Goal: Information Seeking & Learning: Understand process/instructions

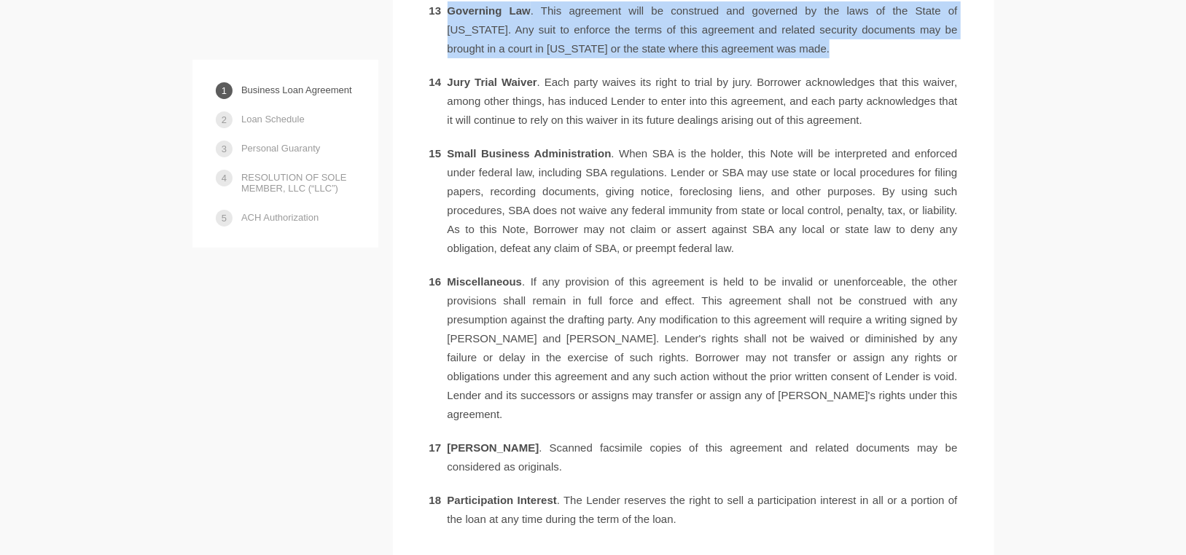
scroll to position [3507, 0]
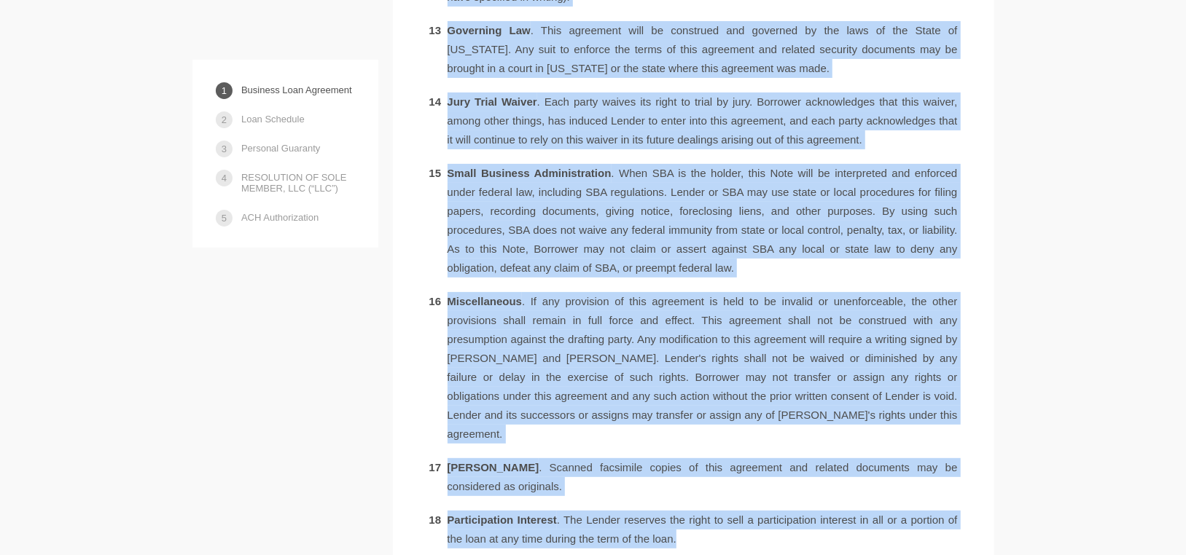
drag, startPoint x: 448, startPoint y: 335, endPoint x: 973, endPoint y: 440, distance: 535.4
copy ol "Loan . Lender agrees to loan to Borrower the principal amount specified above s…"
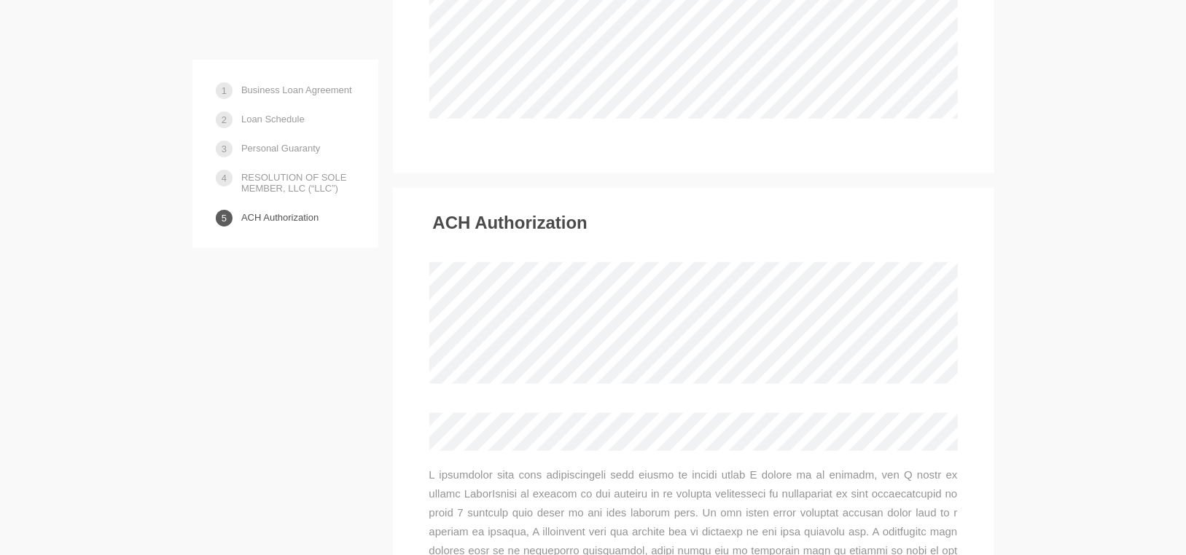
scroll to position [7662, 0]
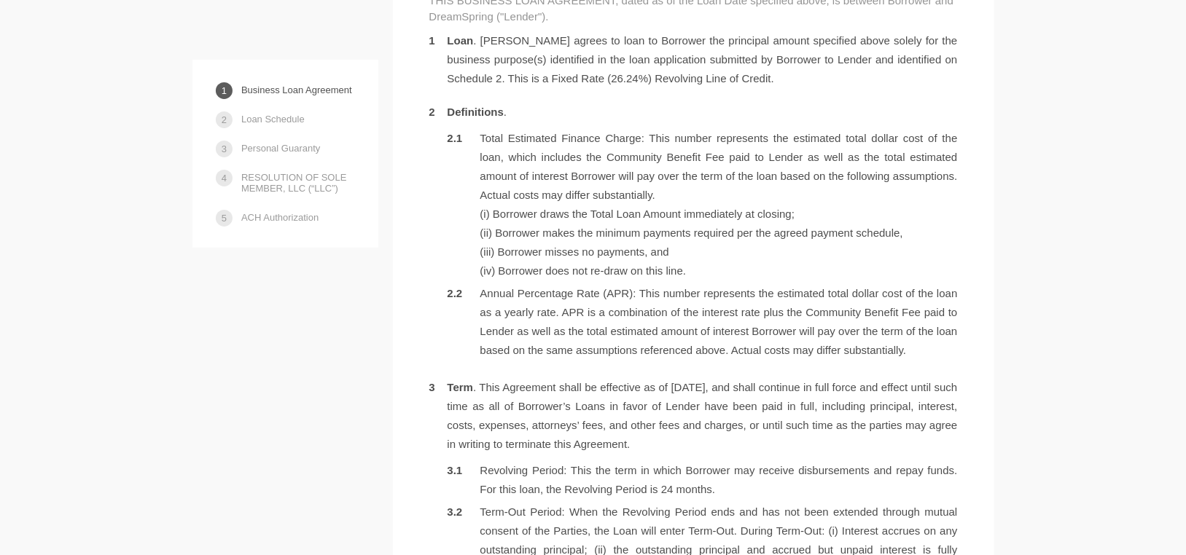
scroll to position [875, 0]
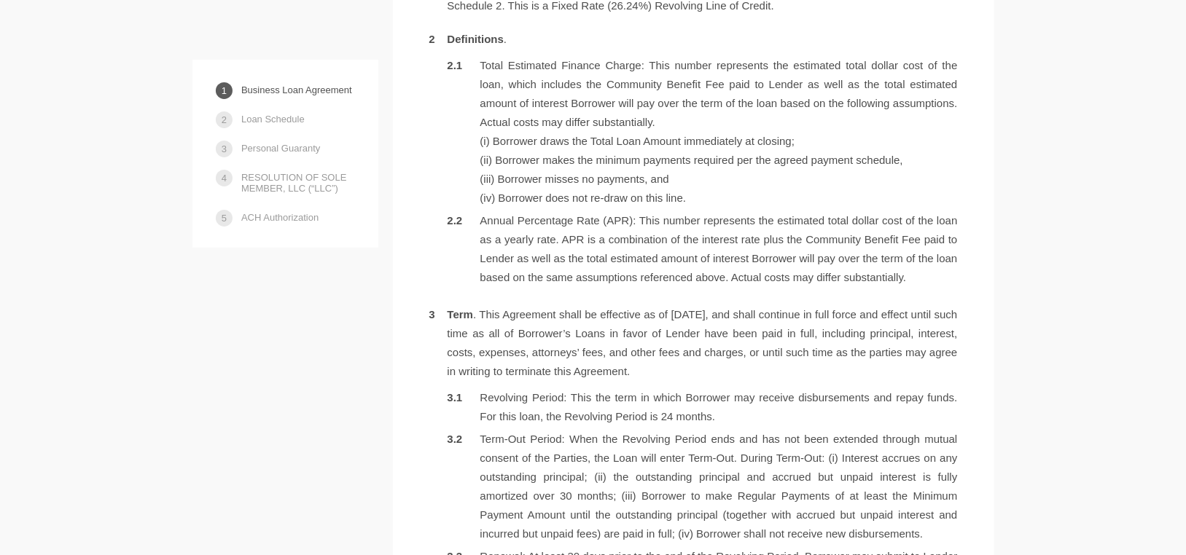
click at [287, 85] on link "Business Loan Agreement" at bounding box center [296, 90] width 111 height 26
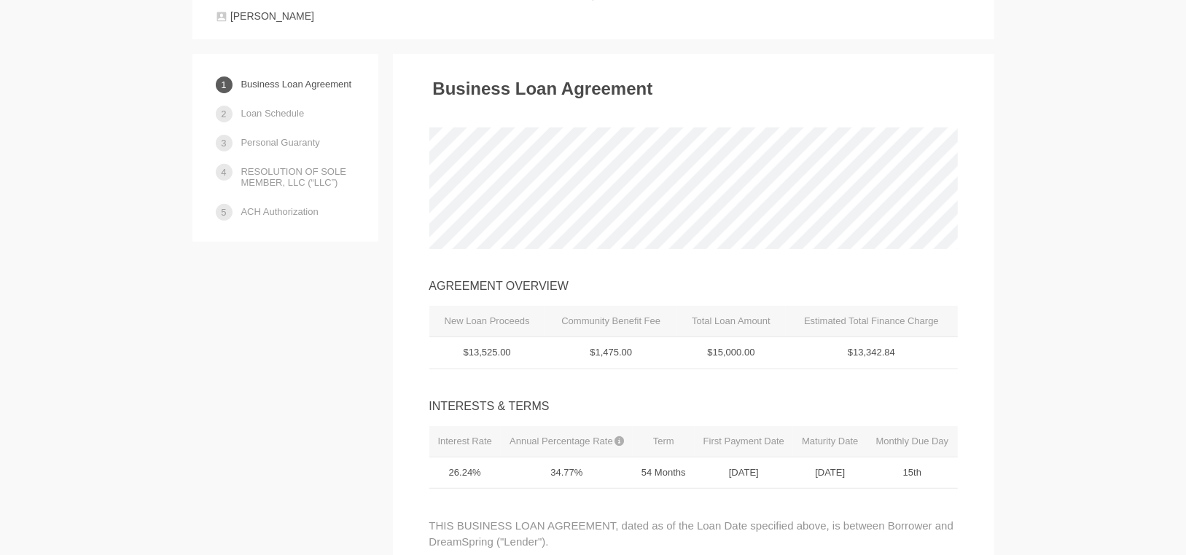
scroll to position [270, 0]
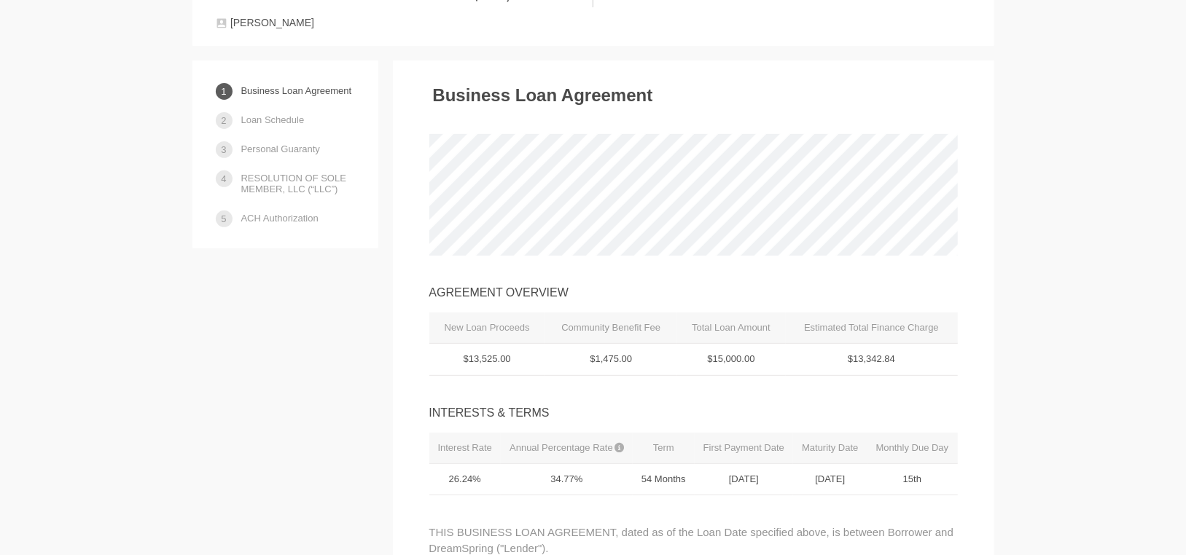
click at [278, 117] on link "Loan Schedule" at bounding box center [272, 120] width 63 height 26
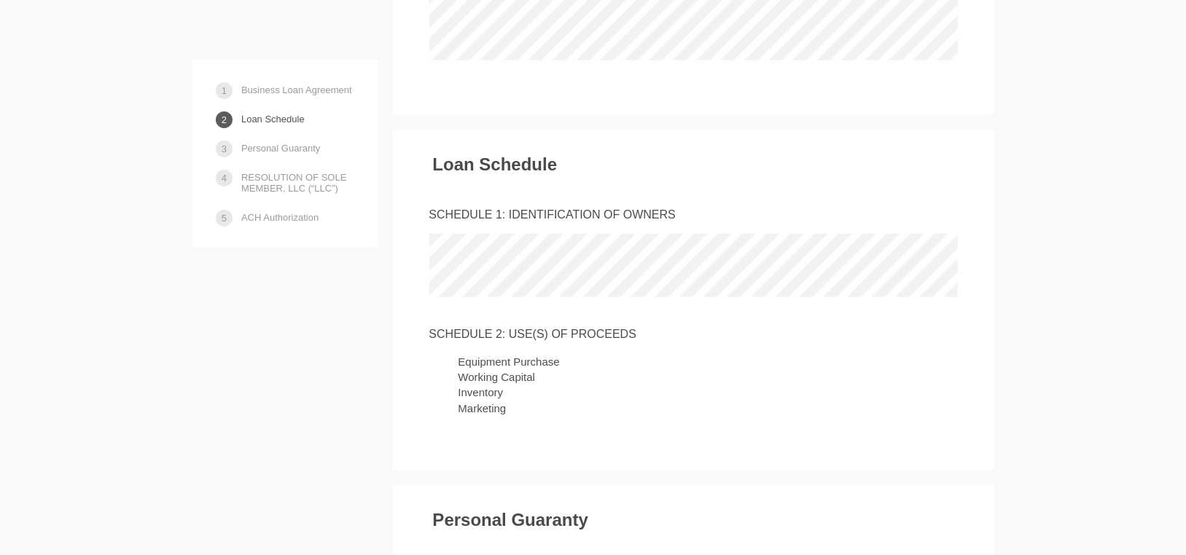
scroll to position [4421, 0]
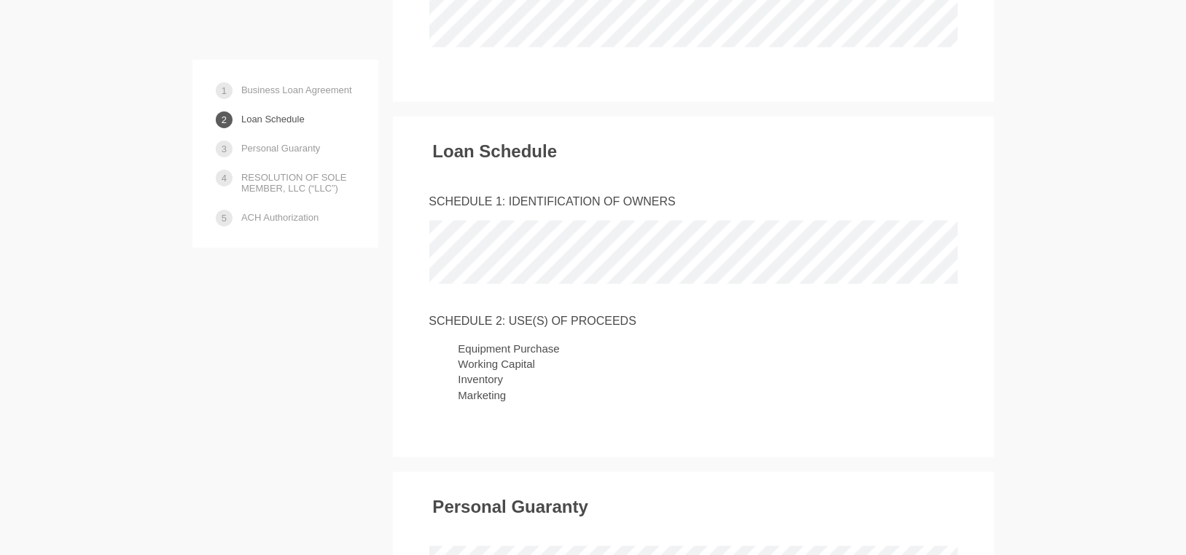
click at [966, 288] on div "Loan Schedule SCHEDULE 1: IDENTIFICATION OF OWNERS SCHEDULE 2: USE(S) OF PROCEE…" at bounding box center [693, 287] width 601 height 341
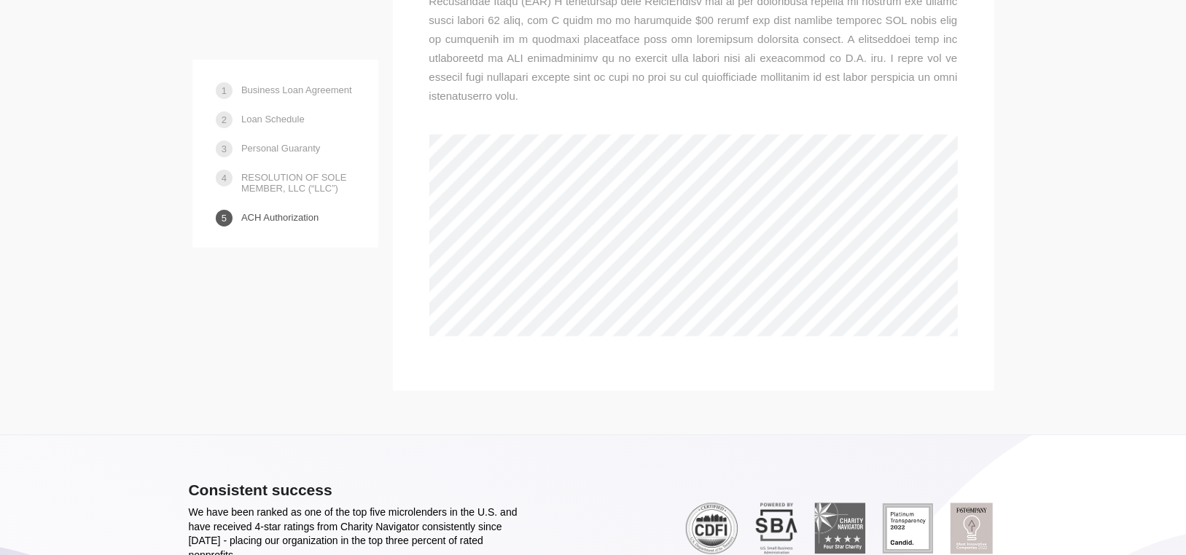
scroll to position [7993, 0]
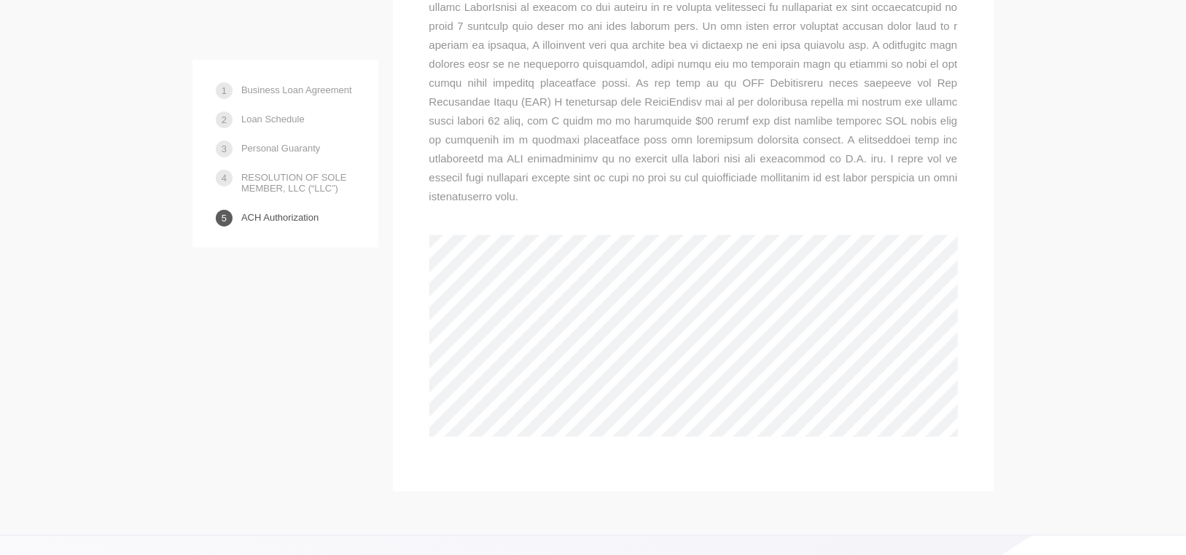
click at [276, 217] on link "ACH Authorization" at bounding box center [279, 218] width 77 height 26
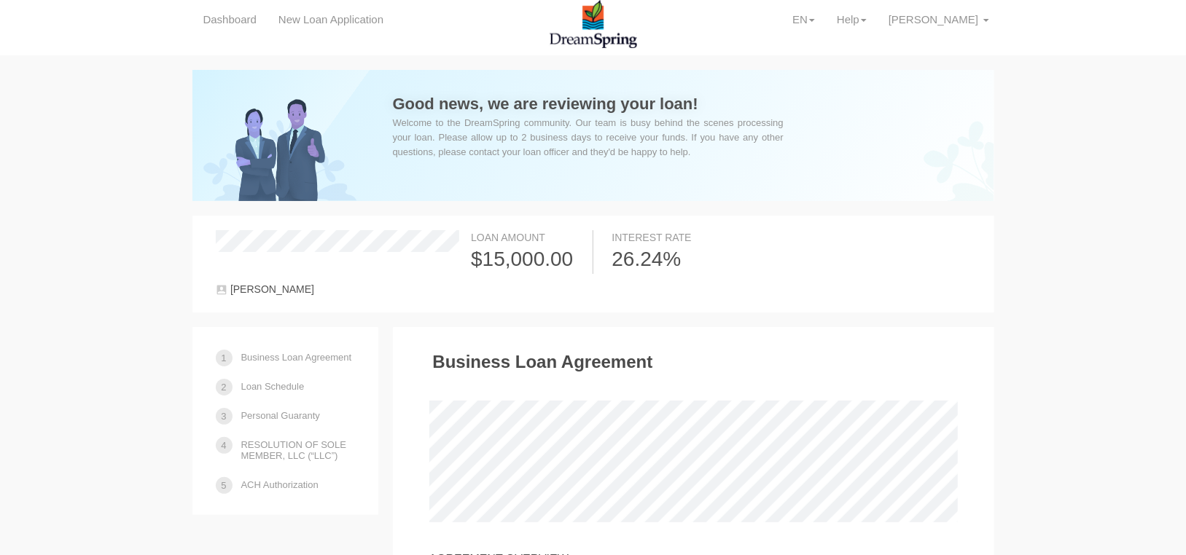
scroll to position [0, 0]
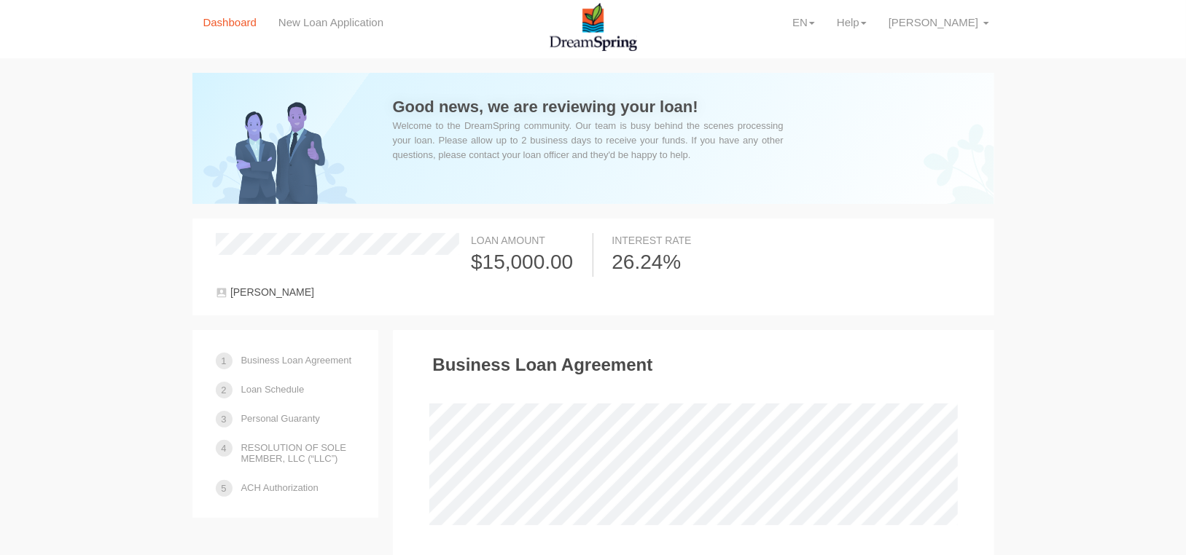
click at [224, 24] on link "Dashboard" at bounding box center [229, 22] width 75 height 45
click at [206, 26] on link "Dashboard" at bounding box center [229, 22] width 75 height 45
